Goal: Transaction & Acquisition: Purchase product/service

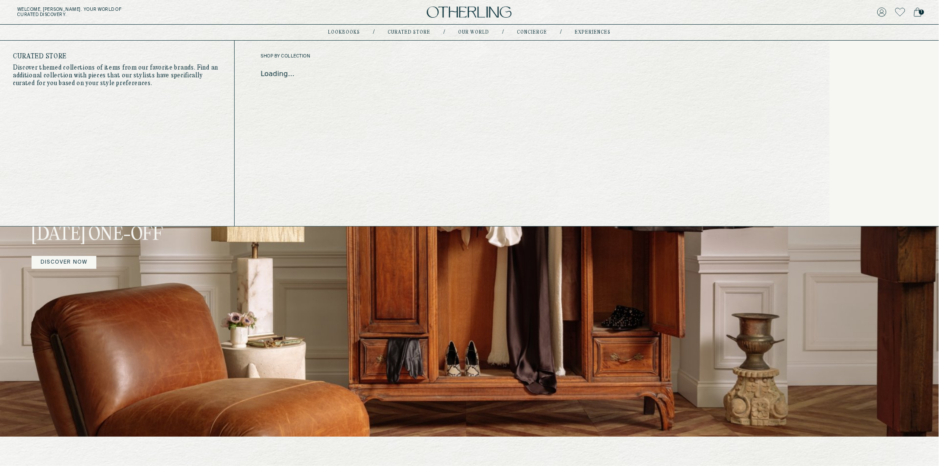
click at [410, 34] on link "Curated store" at bounding box center [409, 32] width 43 height 4
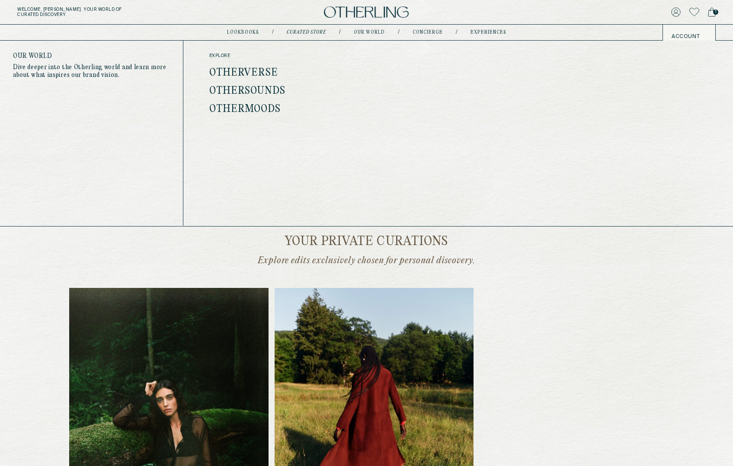
click at [377, 30] on link "Our world" at bounding box center [369, 32] width 31 height 4
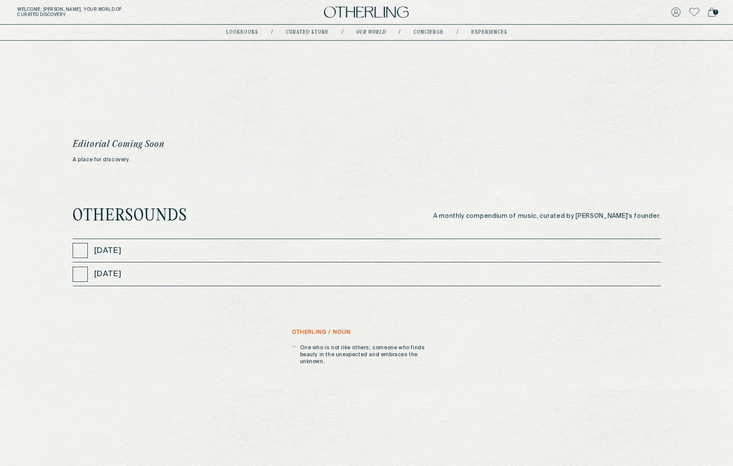
scroll to position [275, 0]
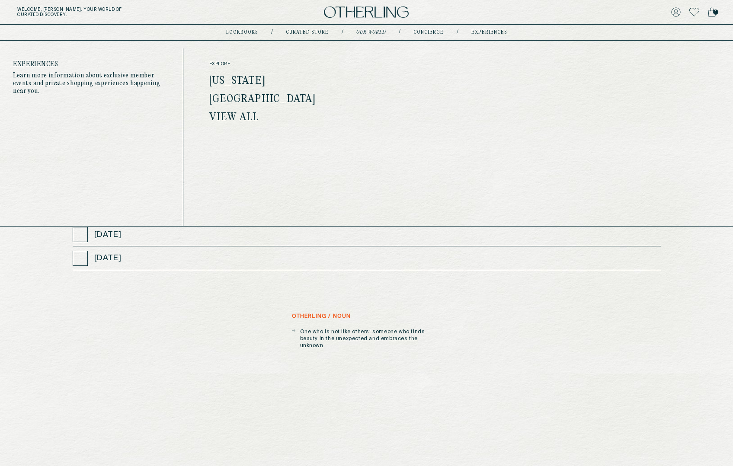
click at [471, 31] on link "experiences" at bounding box center [489, 32] width 36 height 4
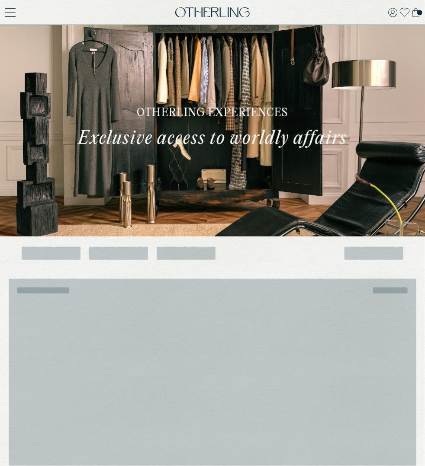
click at [418, 13] on span "1" at bounding box center [419, 12] width 5 height 5
